Goal: Task Accomplishment & Management: Use online tool/utility

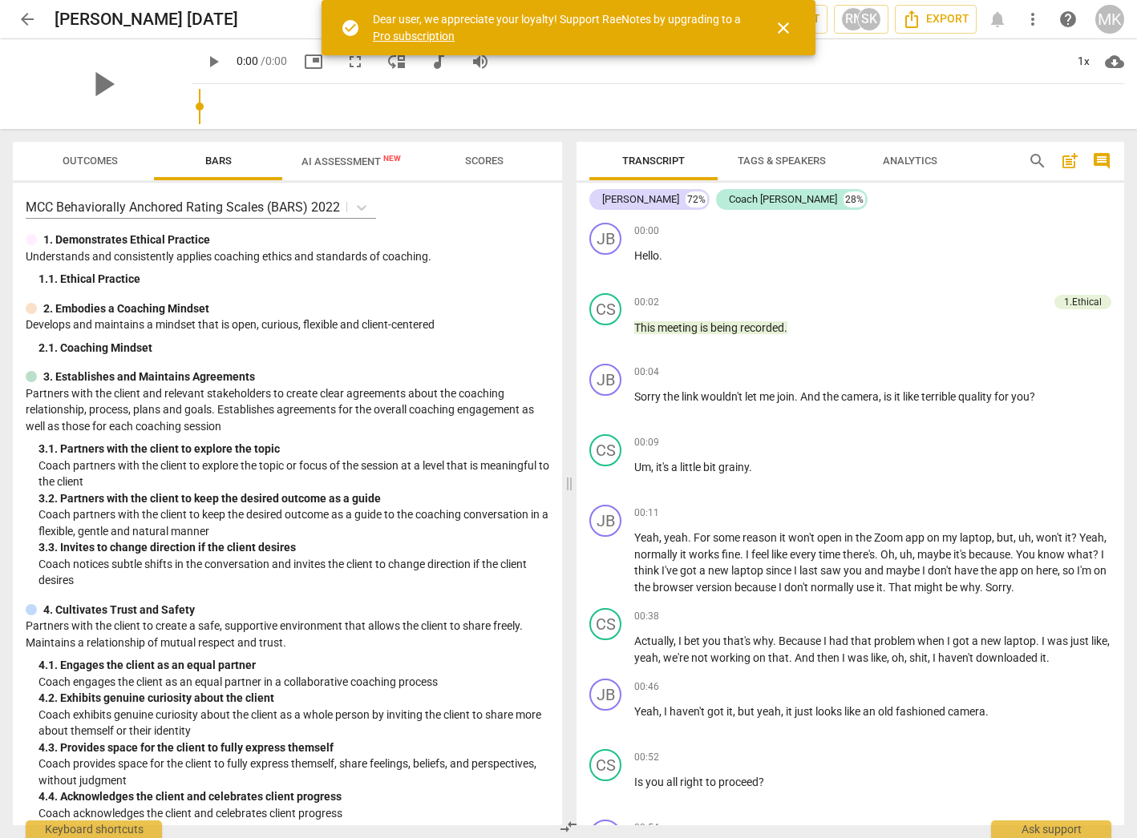
click at [34, 16] on span "arrow_back" at bounding box center [27, 19] width 19 height 19
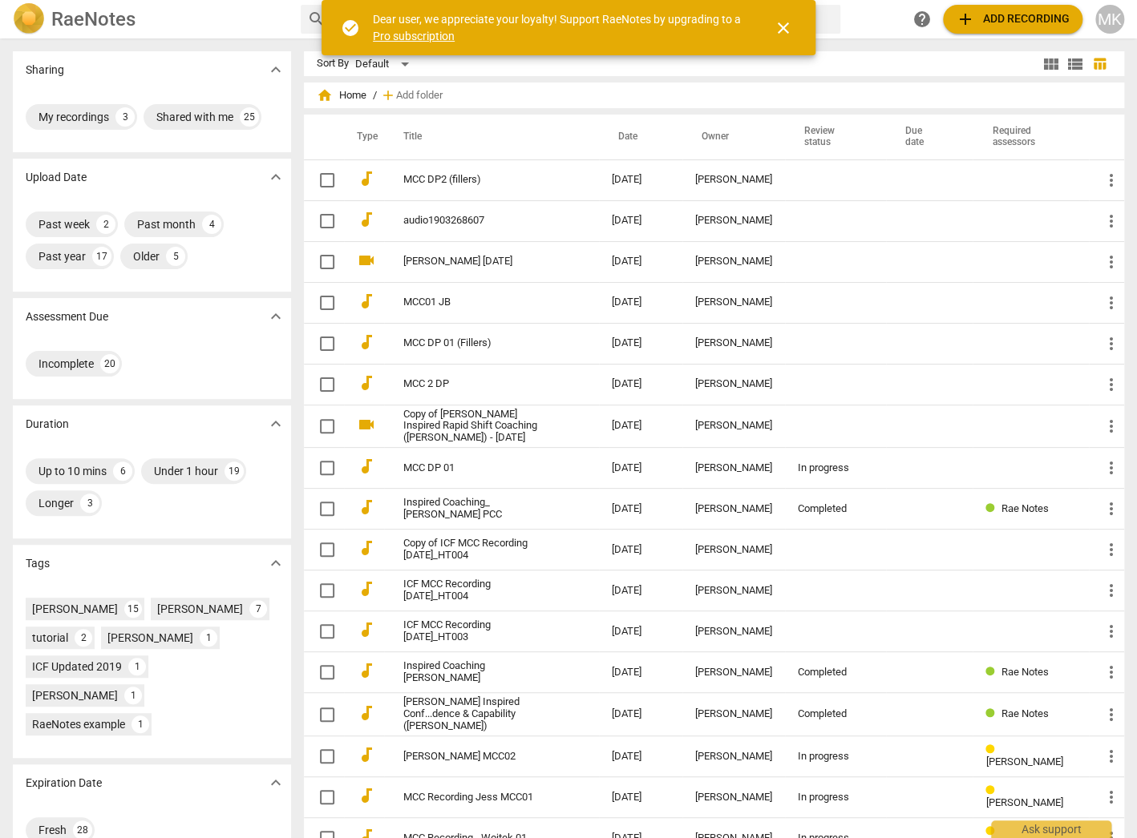
click at [870, 11] on div "search help add Add recording MK" at bounding box center [713, 19] width 824 height 29
click at [791, 28] on span "close" at bounding box center [783, 27] width 19 height 19
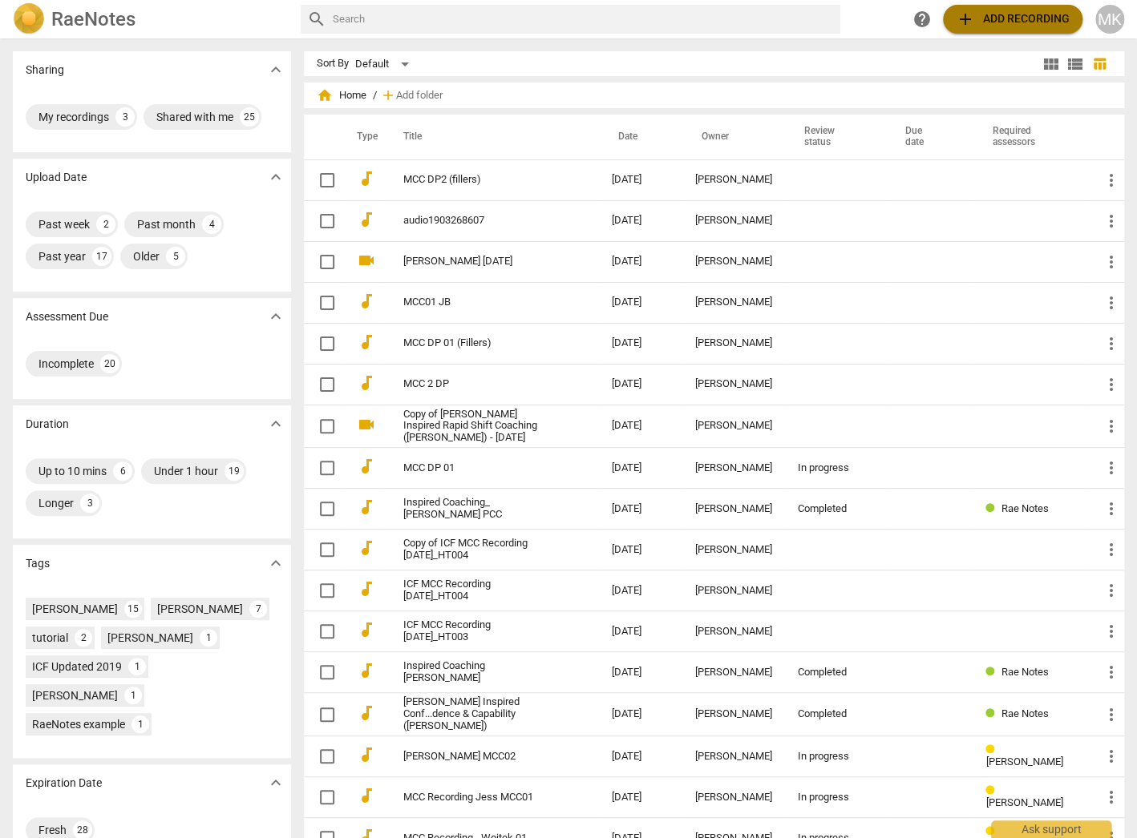
click at [993, 17] on span "add Add recording" at bounding box center [1012, 19] width 114 height 19
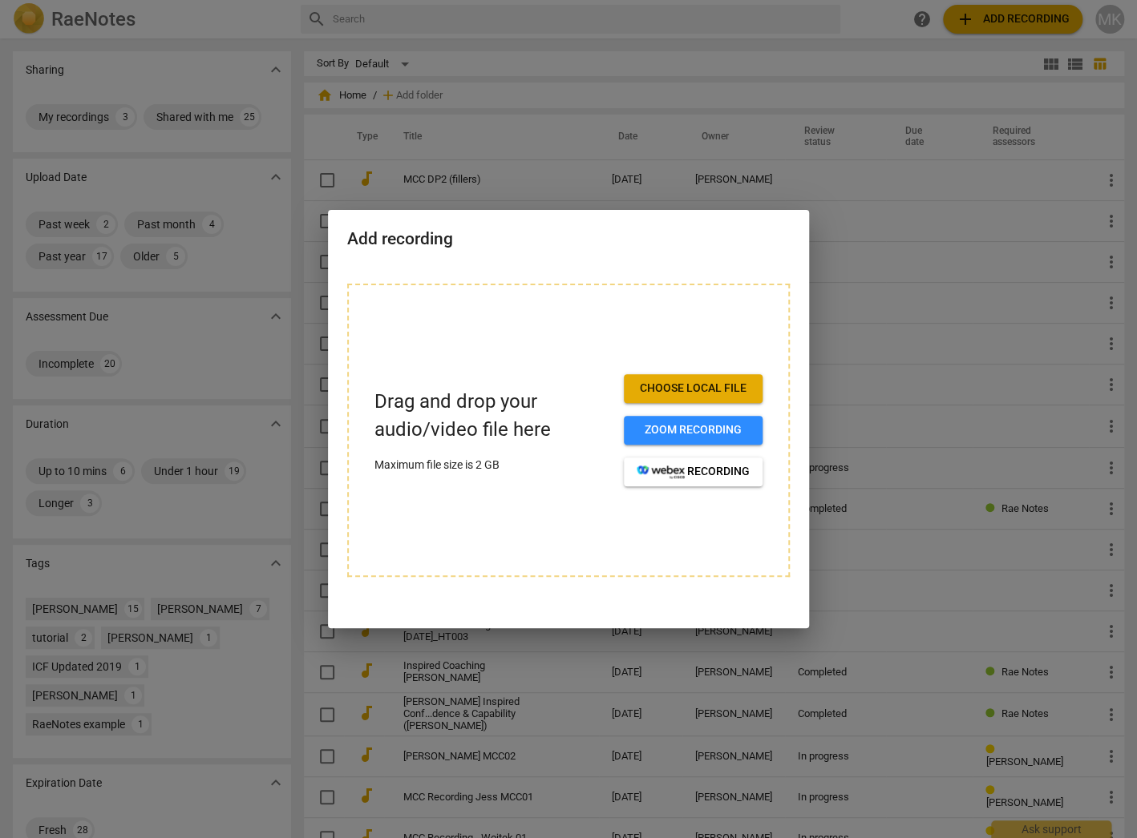
click at [680, 388] on span "Choose local file" at bounding box center [692, 389] width 113 height 16
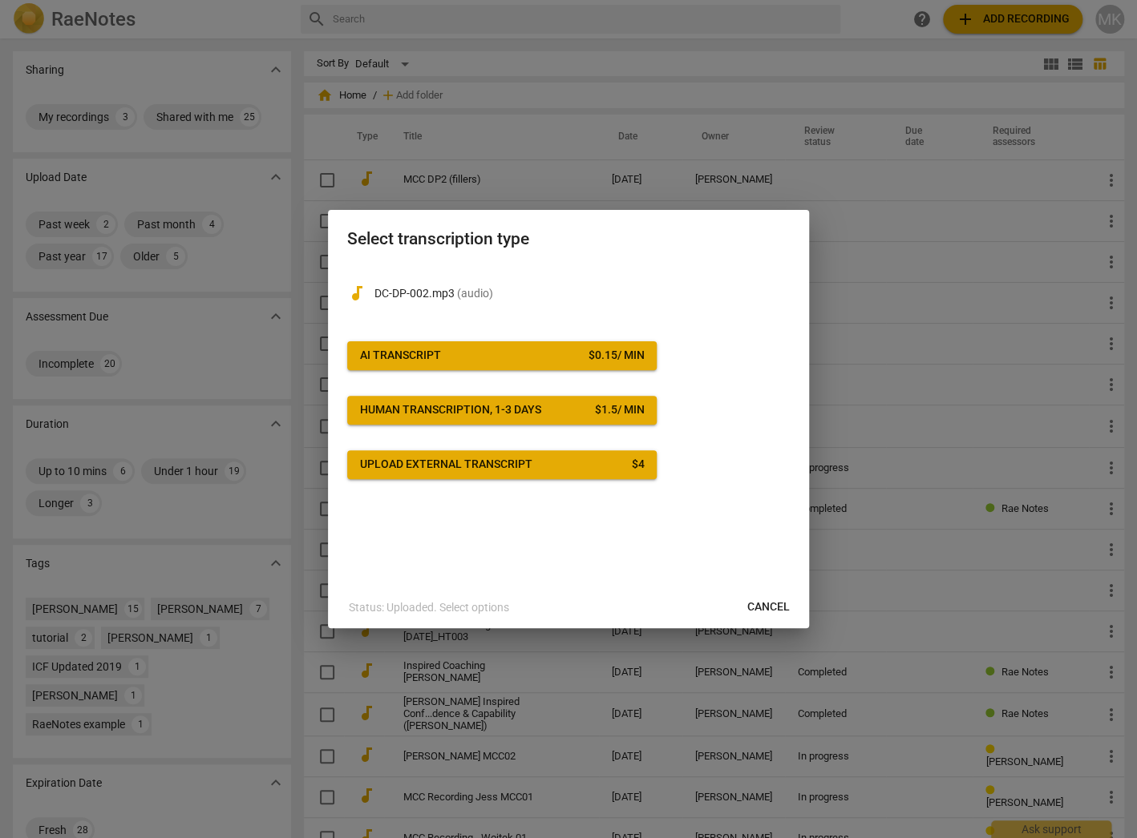
click at [533, 366] on button "AI Transcript $ 0.15 / min" at bounding box center [501, 355] width 309 height 29
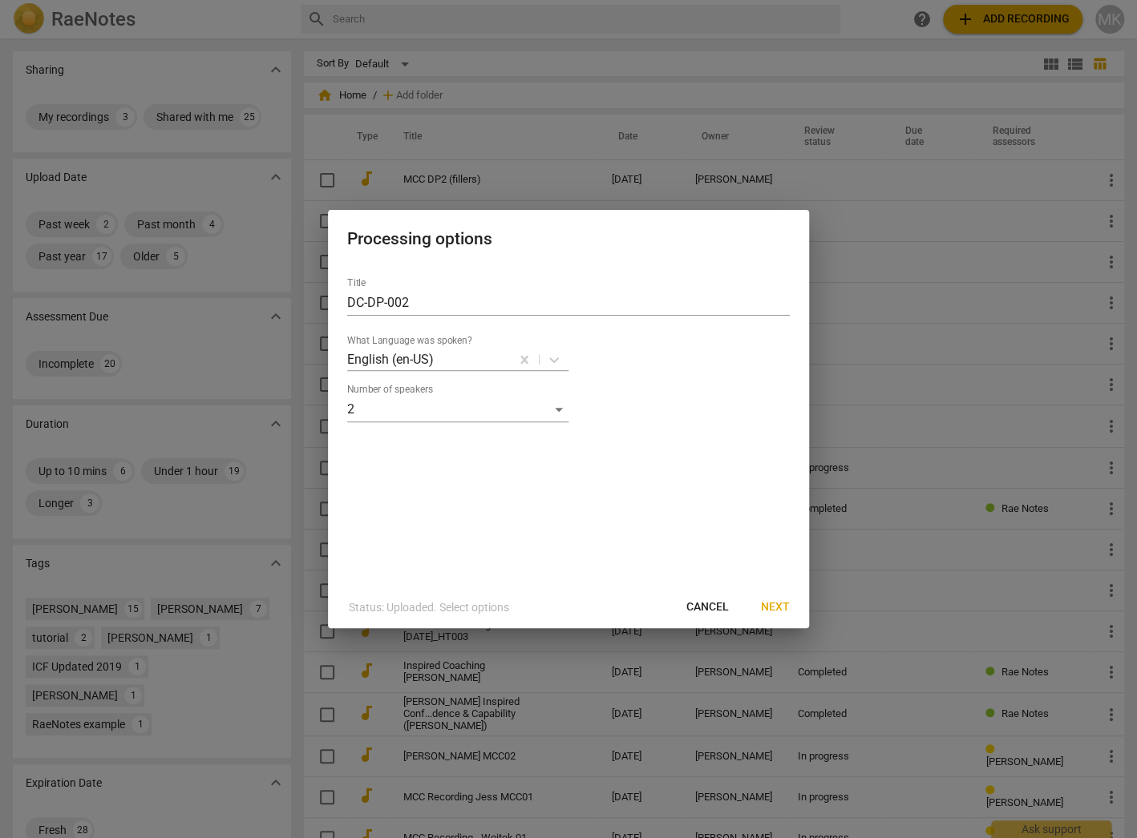
click at [782, 604] on span "Next" at bounding box center [775, 608] width 29 height 16
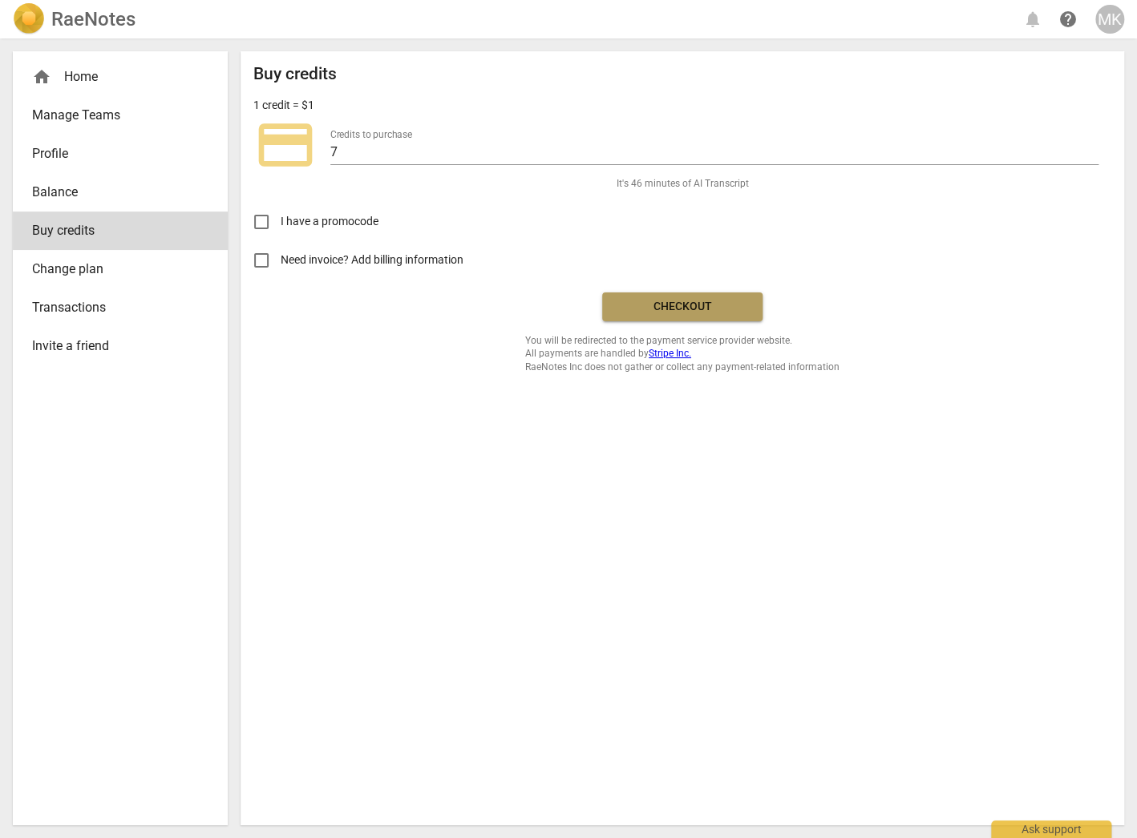
click at [671, 311] on span "Checkout" at bounding box center [682, 307] width 135 height 16
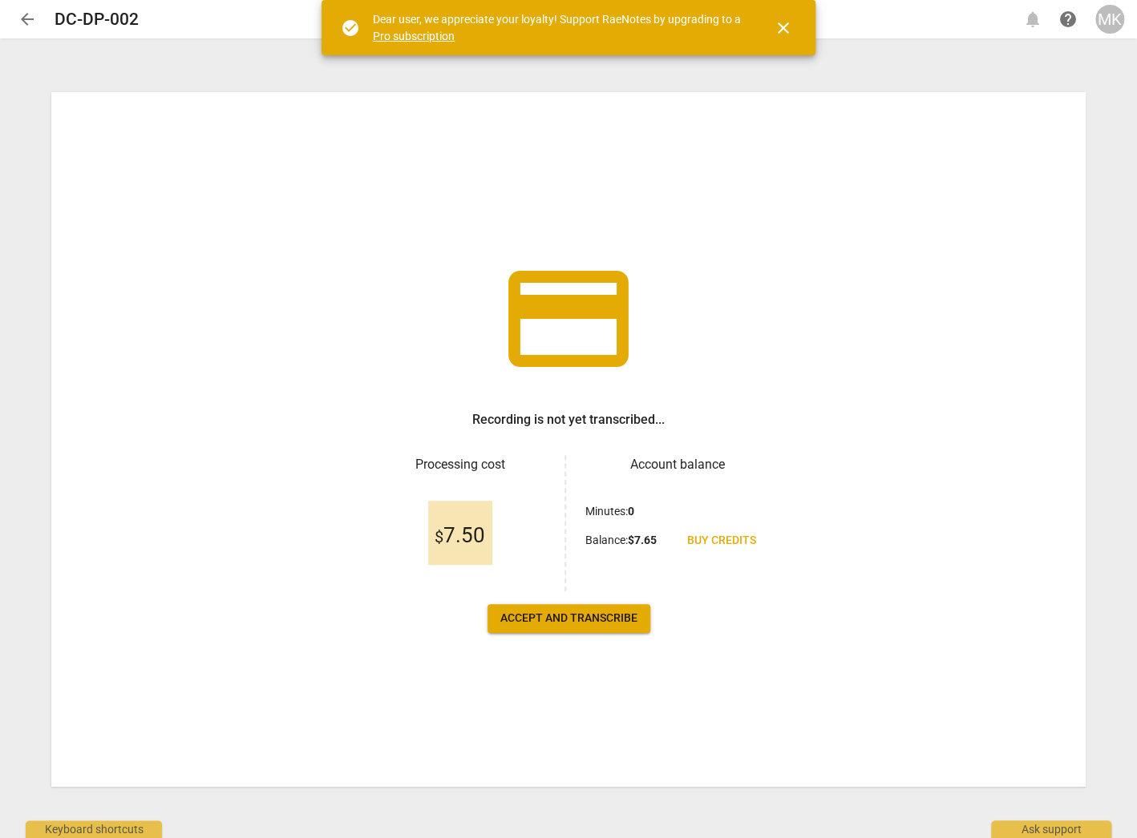
click at [580, 618] on span "Accept and transcribe" at bounding box center [568, 619] width 137 height 16
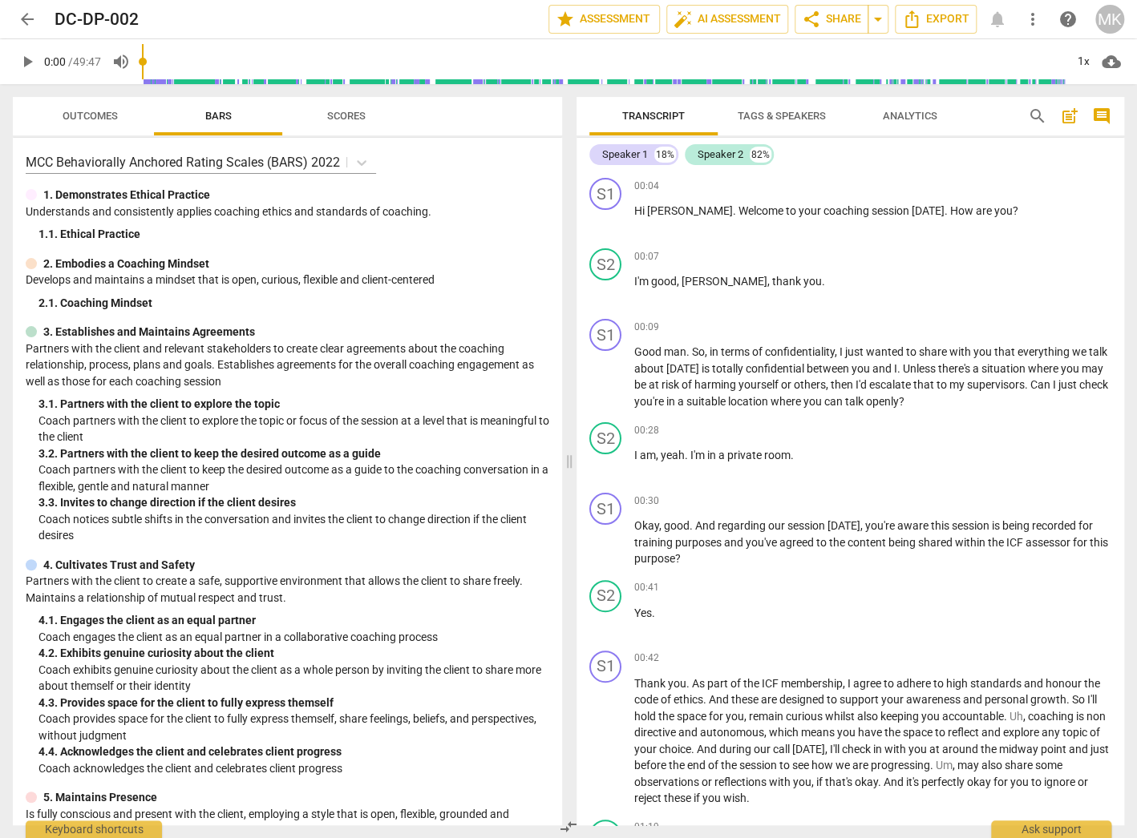
click at [22, 18] on span "arrow_back" at bounding box center [27, 19] width 19 height 19
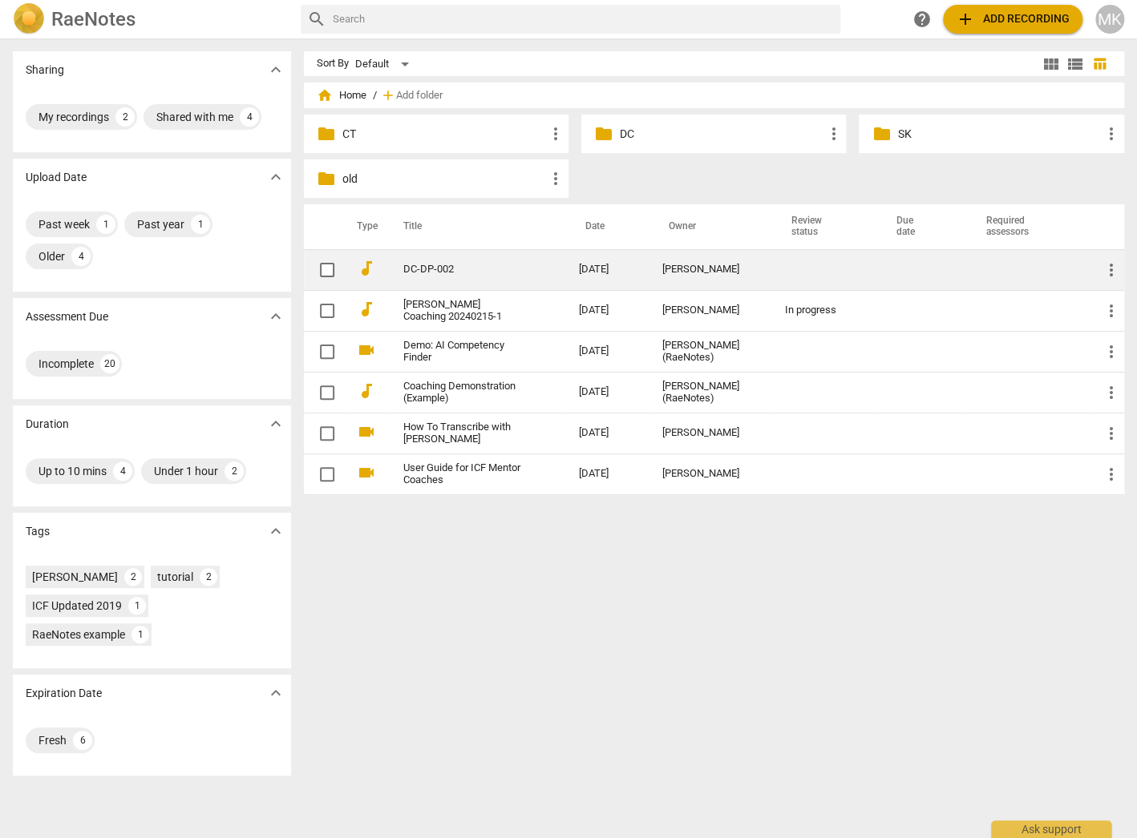
click at [430, 273] on link "DC-DP-002" at bounding box center [462, 270] width 118 height 12
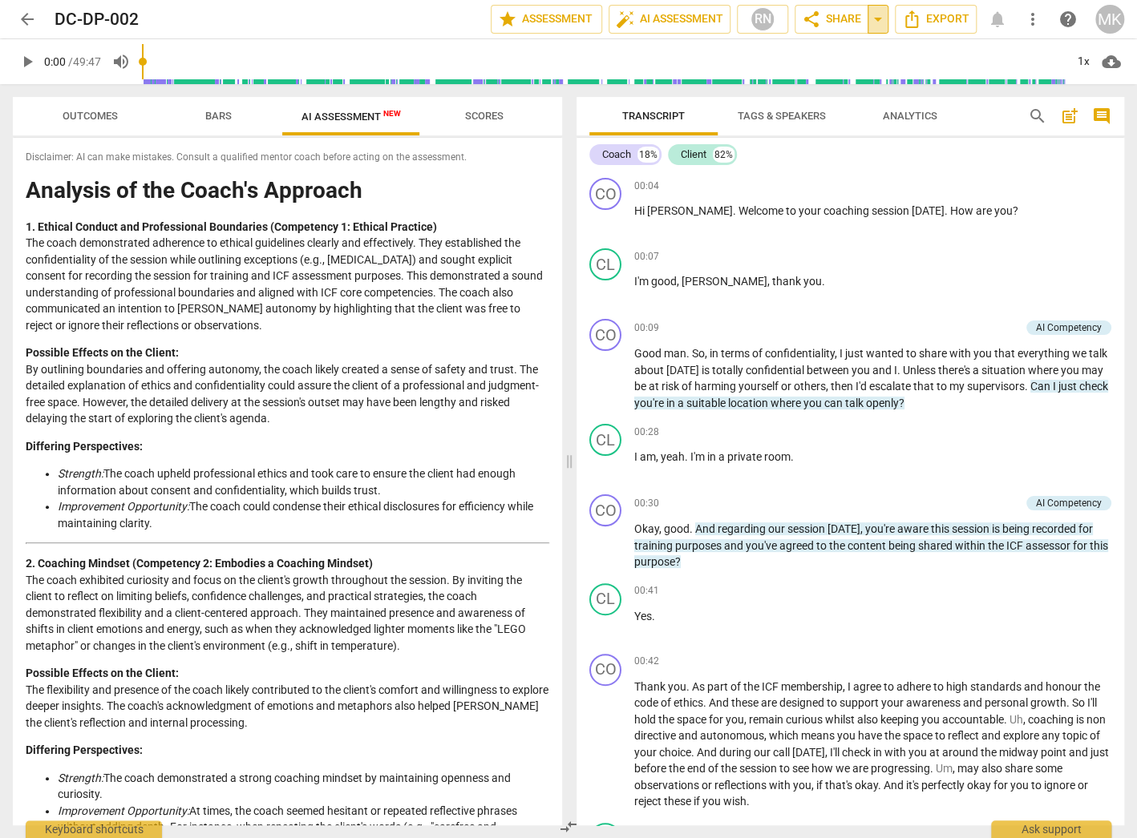
click at [875, 21] on span "arrow_drop_down" at bounding box center [877, 19] width 19 height 19
click at [815, 79] on span "Shared with 1 user" at bounding box center [812, 80] width 84 height 14
click at [829, 48] on span "Copy link" at bounding box center [828, 49] width 52 height 15
click at [180, 516] on li "Improvement Opportunity: The coach could condense their ethical disclosures for…" at bounding box center [303, 515] width 491 height 33
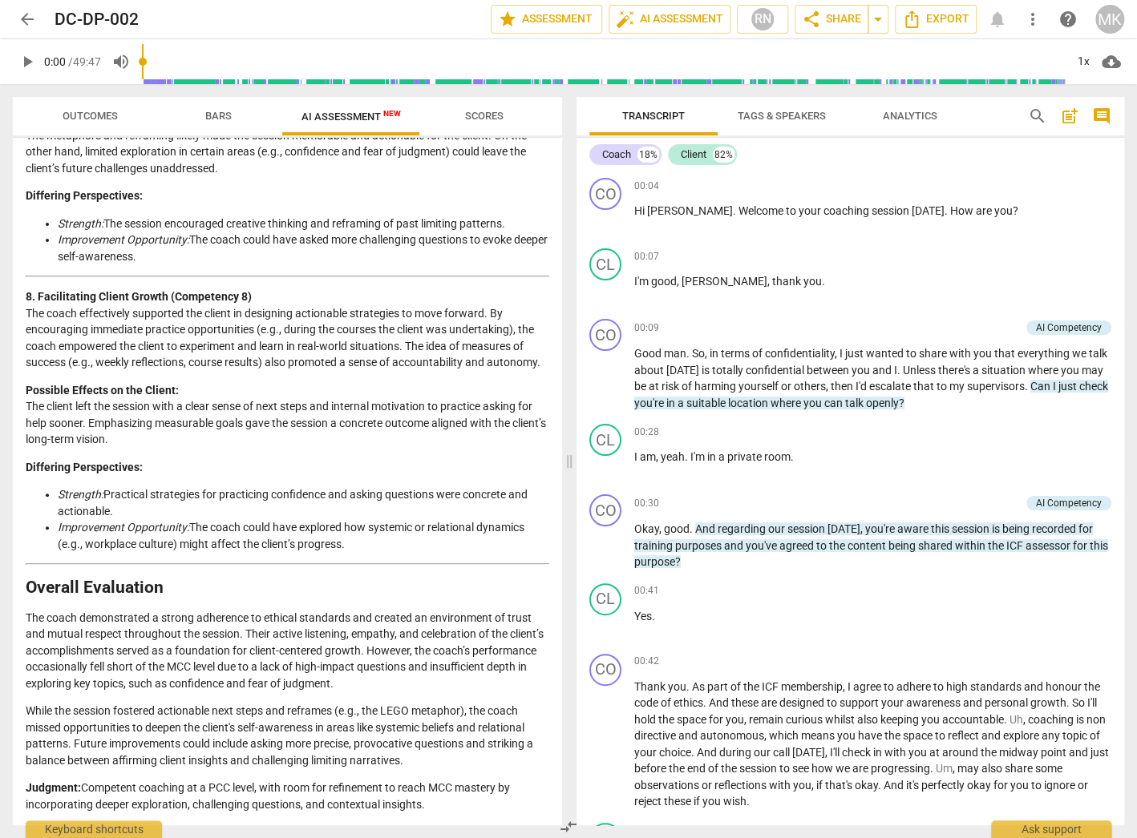
scroll to position [2123, 0]
click at [471, 666] on p "The coach demonstrated a strong adherence to ethical standards and created an e…" at bounding box center [287, 651] width 523 height 83
click at [318, 676] on p "The coach demonstrated a strong adherence to ethical standards and created an e…" at bounding box center [287, 651] width 523 height 83
click at [371, 681] on p "The coach demonstrated a strong adherence to ethical standards and created an e…" at bounding box center [287, 651] width 523 height 83
click at [423, 685] on p "The coach demonstrated a strong adherence to ethical standards and created an e…" at bounding box center [287, 651] width 523 height 83
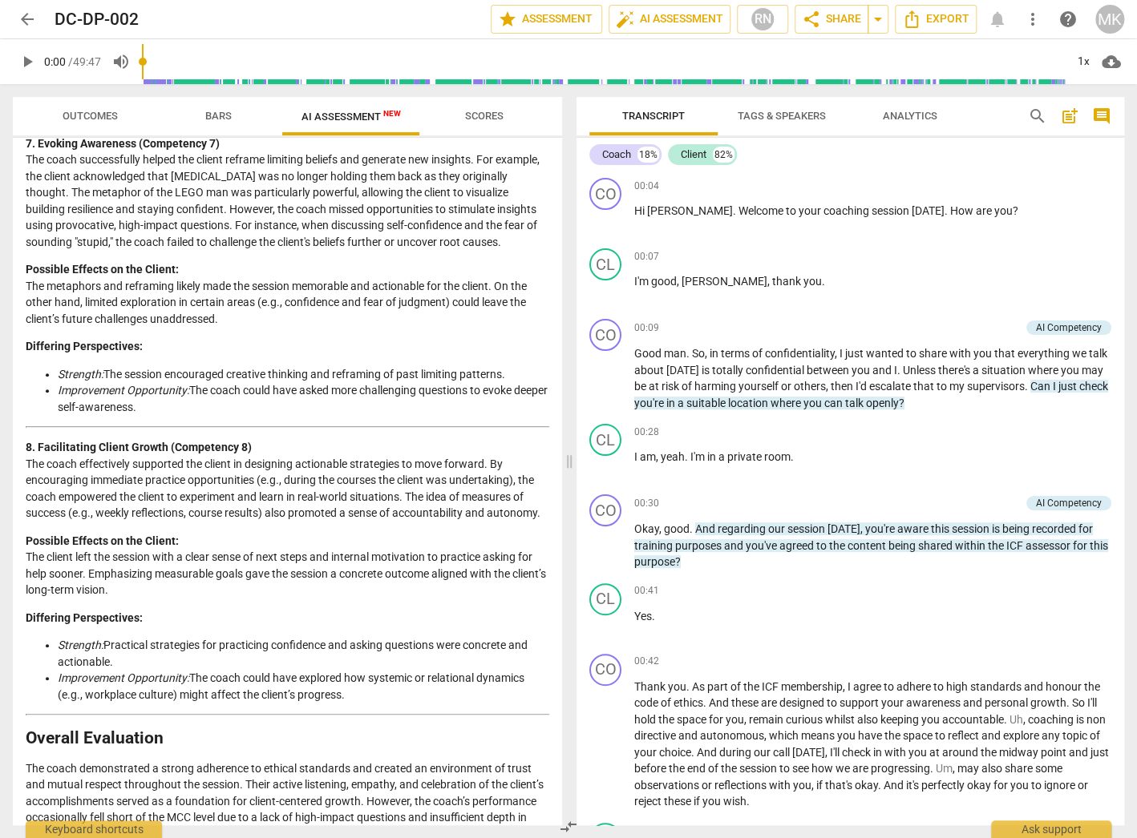
scroll to position [1930, 0]
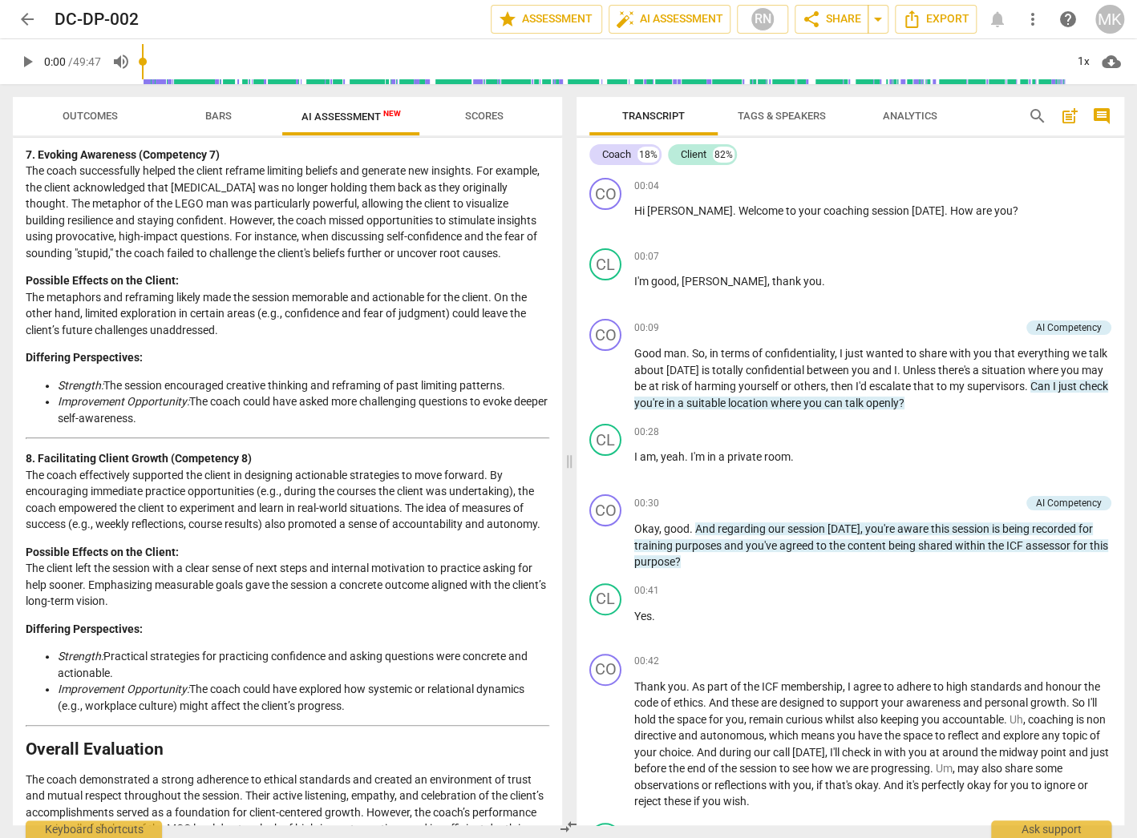
click at [61, 262] on p "7. Evoking Awareness (Competency 7) The coach successfully helped the client re…" at bounding box center [287, 204] width 523 height 115
click at [146, 262] on p "7. Evoking Awareness (Competency 7) The coach successfully helped the client re…" at bounding box center [287, 204] width 523 height 115
click at [261, 262] on p "7. Evoking Awareness (Competency 7) The coach successfully helped the client re…" at bounding box center [287, 204] width 523 height 115
click at [314, 262] on p "7. Evoking Awareness (Competency 7) The coach successfully helped the client re…" at bounding box center [287, 204] width 523 height 115
click at [349, 262] on p "7. Evoking Awareness (Competency 7) The coach successfully helped the client re…" at bounding box center [287, 204] width 523 height 115
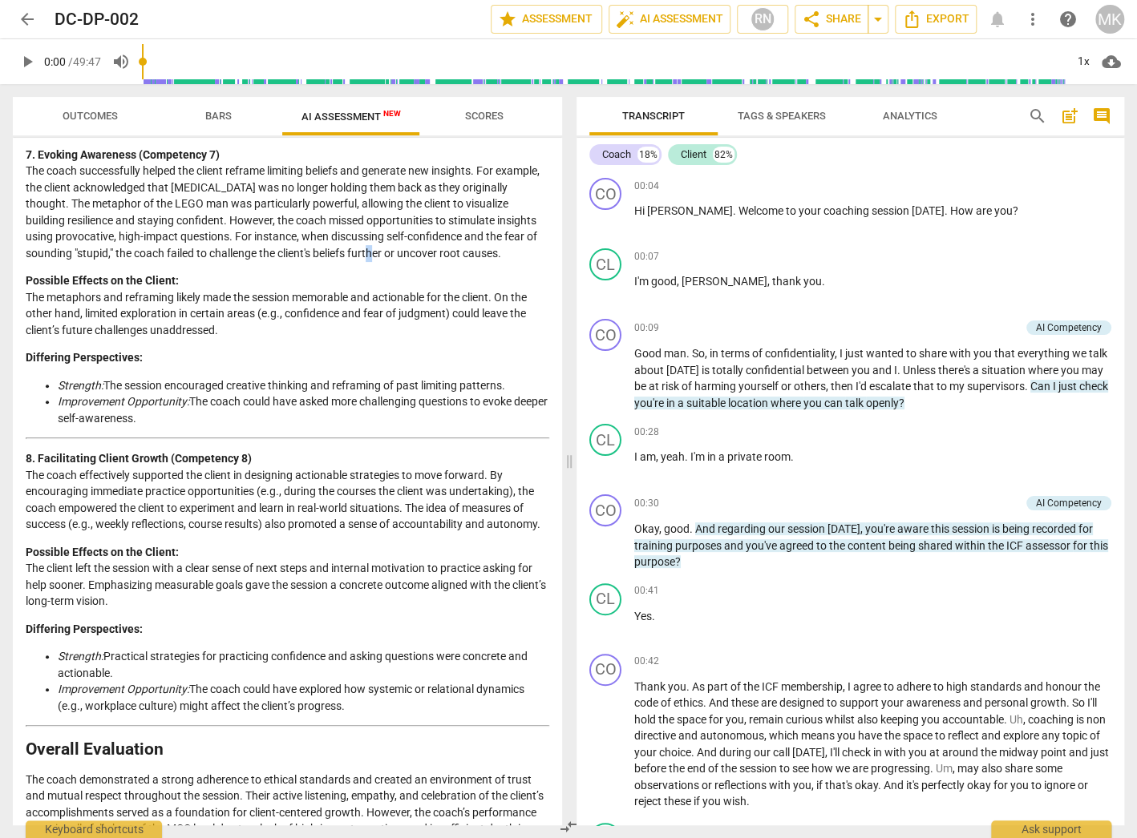
drag, startPoint x: 402, startPoint y: 268, endPoint x: 417, endPoint y: 281, distance: 20.4
click at [401, 262] on p "7. Evoking Awareness (Competency 7) The coach successfully helped the client re…" at bounding box center [287, 204] width 523 height 115
click at [454, 262] on p "7. Evoking Awareness (Competency 7) The coach successfully helped the client re…" at bounding box center [287, 204] width 523 height 115
click at [494, 262] on p "7. Evoking Awareness (Competency 7) The coach successfully helped the client re…" at bounding box center [287, 204] width 523 height 115
